Goal: Navigation & Orientation: Find specific page/section

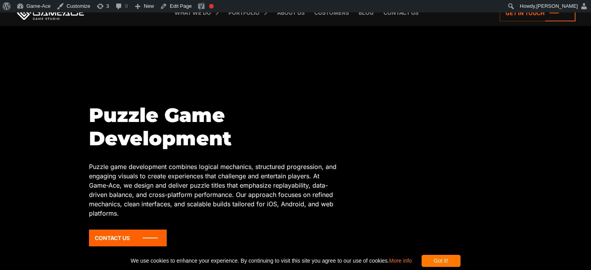
scroll to position [8, 0]
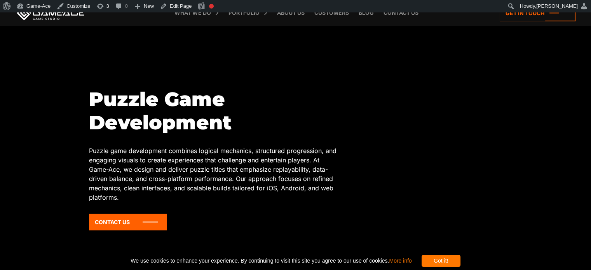
scroll to position [46, 0]
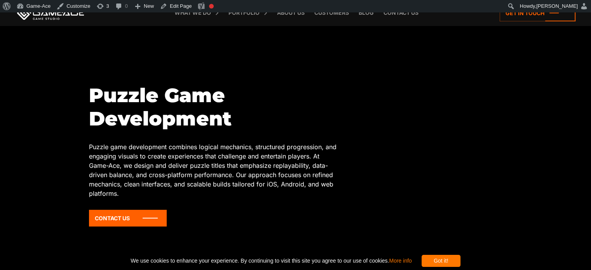
click at [461, 256] on div "Got it!" at bounding box center [441, 261] width 39 height 12
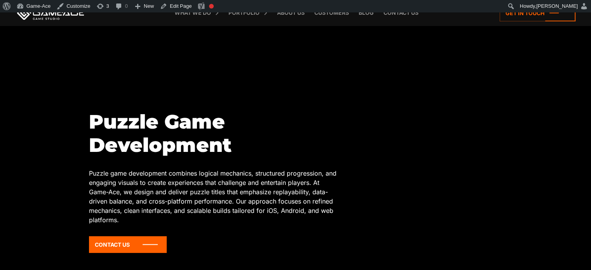
scroll to position [19, 0]
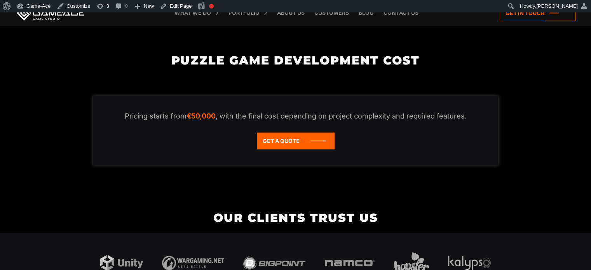
scroll to position [950, 0]
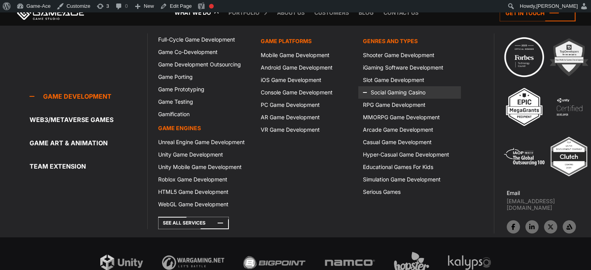
click at [394, 90] on link "Social Gaming Casino" at bounding box center [409, 92] width 102 height 12
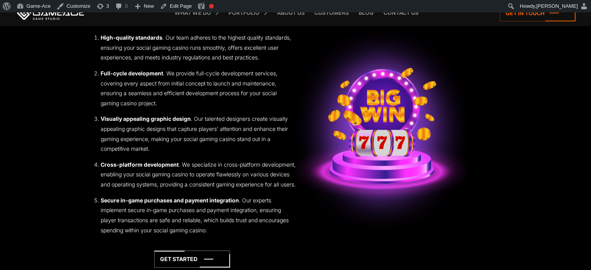
scroll to position [1020, 0]
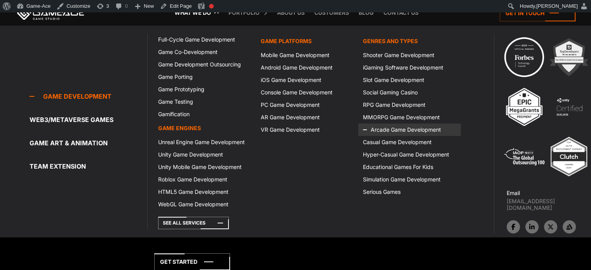
click at [407, 127] on link "Arcade Game Development" at bounding box center [409, 130] width 102 height 12
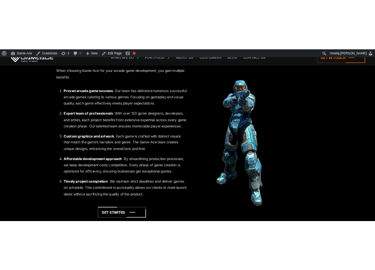
scroll to position [807, 0]
